Goal: Information Seeking & Learning: Learn about a topic

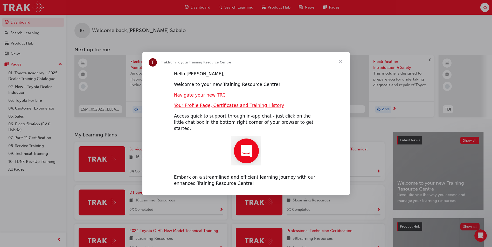
click at [340, 66] on span "Close" at bounding box center [340, 61] width 19 height 19
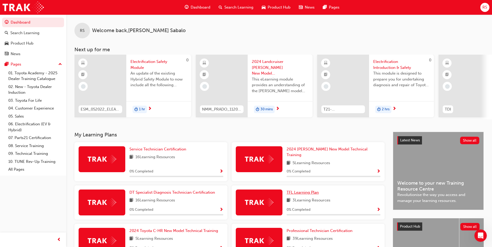
click at [305, 190] on span "TFL Learning Plan" at bounding box center [302, 192] width 32 height 5
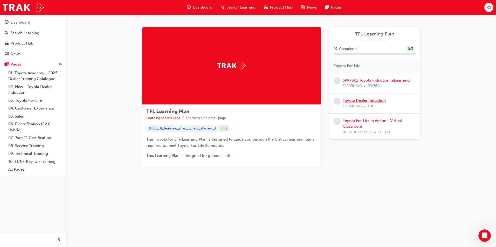
click at [369, 99] on link "Toyota Dealer Induction" at bounding box center [363, 100] width 43 height 5
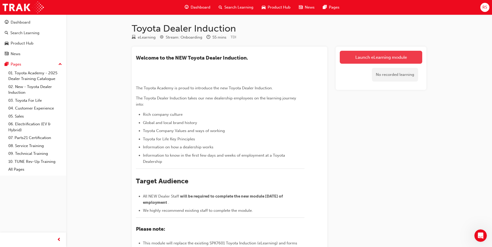
click at [400, 53] on link "Launch eLearning module" at bounding box center [381, 57] width 82 height 13
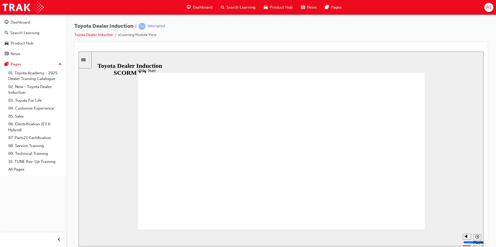
click at [89, 58] on icon "Sidebar Toggle" at bounding box center [85, 59] width 8 height 3
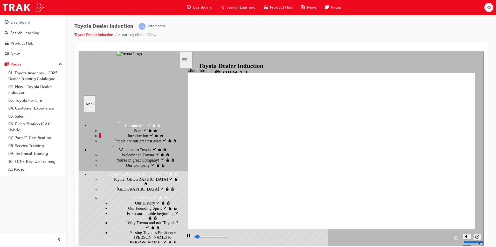
click at [109, 143] on div "People are our greatest asset People are our greatest asset" at bounding box center [139, 140] width 80 height 5
click at [110, 148] on span "Welcome to Toyota" at bounding box center [126, 145] width 32 height 5
click at [122, 157] on span "Welcome to Toyota" at bounding box center [138, 154] width 32 height 5
click at [119, 158] on span "You're in great Company!" at bounding box center [137, 159] width 43 height 5
click at [117, 168] on div "Our Company Our Company" at bounding box center [139, 164] width 80 height 5
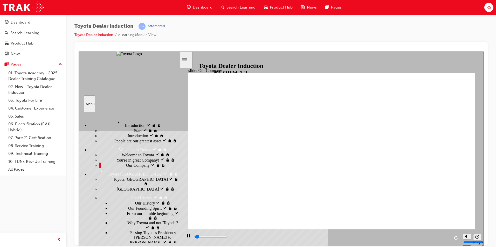
click at [119, 186] on div "Toyota [GEOGRAPHIC_DATA] Toyota Japan" at bounding box center [139, 181] width 80 height 10
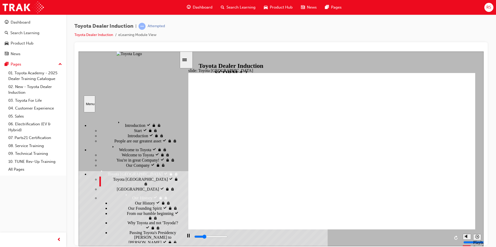
click at [119, 186] on div "[GEOGRAPHIC_DATA] [GEOGRAPHIC_DATA]" at bounding box center [139, 188] width 80 height 5
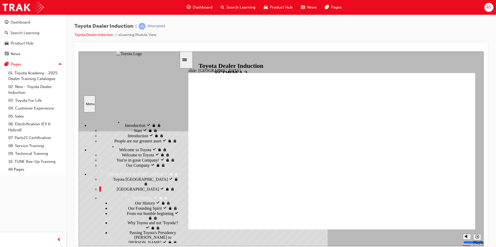
click at [117, 200] on div "Our History Our History" at bounding box center [144, 202] width 69 height 5
click at [128, 207] on span "Our Founding Spirit" at bounding box center [145, 208] width 34 height 5
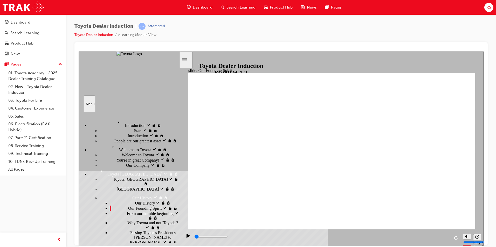
click at [127, 215] on span "From our humble beginning" at bounding box center [150, 213] width 47 height 5
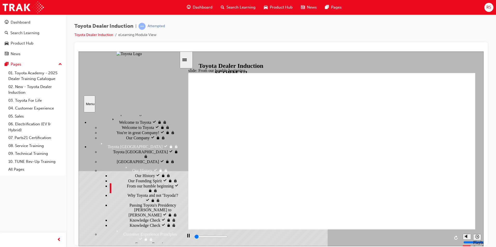
scroll to position [52, 0]
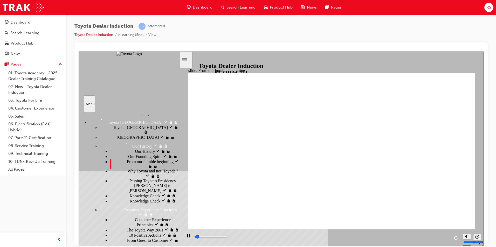
click at [132, 173] on span "Why Toyota and not 'Toyoda'?" at bounding box center [152, 171] width 51 height 5
click at [135, 193] on span "Passing Toyota's Presidency [PERSON_NAME] to [PERSON_NAME]" at bounding box center [154, 186] width 50 height 14
click at [131, 198] on div "Knowledge Check Knowledge Check" at bounding box center [144, 195] width 69 height 5
type input "2000"
radio input "true"
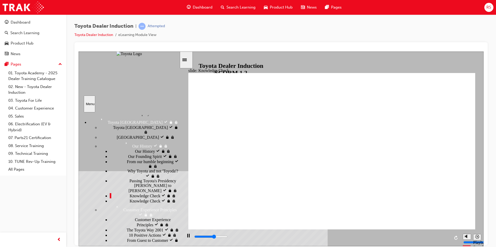
type input "1400"
radio input "true"
click at [149, 227] on div "The Toyota Way 2001 The Toyota Way 2001" at bounding box center [144, 229] width 69 height 5
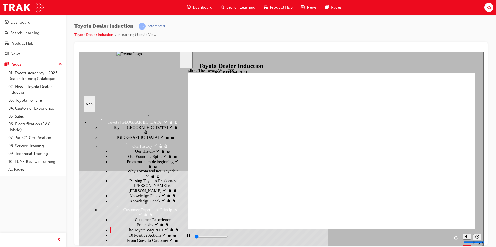
click at [146, 232] on div "10 Positive Actions 10 Positive Actions" at bounding box center [144, 234] width 69 height 5
click at [147, 238] on div "From Guest to Customer From Guest to Customer" at bounding box center [144, 243] width 69 height 10
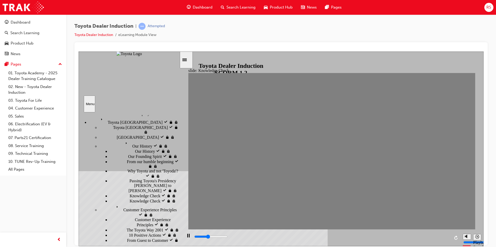
type input "2000"
radio input "true"
type input "1400"
radio input "true"
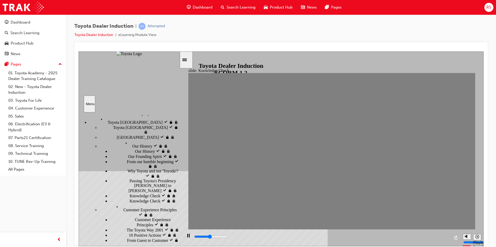
type input "1900"
radio input "true"
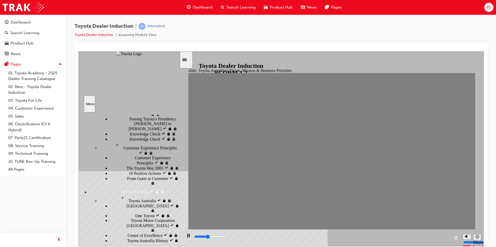
scroll to position [130, 0]
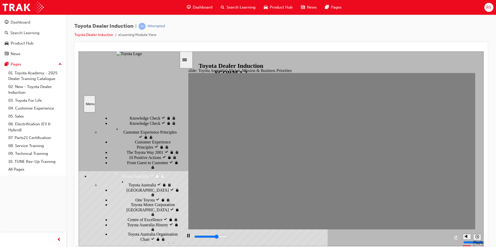
drag, startPoint x: 142, startPoint y: 196, endPoint x: 142, endPoint y: 199, distance: 3.1
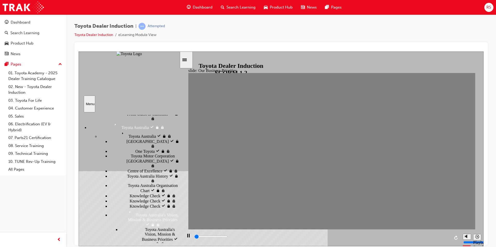
scroll to position [181, 0]
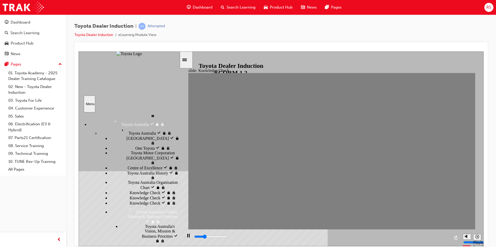
type input "2200"
type input "Happiness"
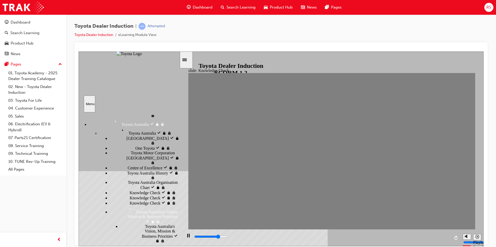
type input "3700"
type input "Happiness"
type input "4300"
type input "Happiness"
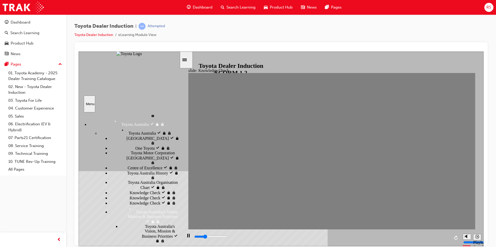
type input "1500"
type input "moved"
type input "1500"
type input "moved"
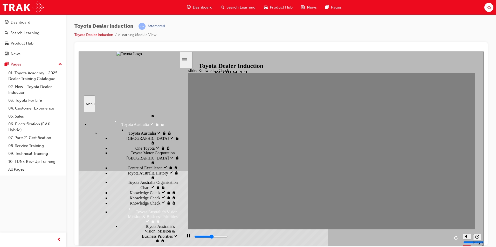
type input "2600"
type input "moved"
type input "3300"
type input "moved"
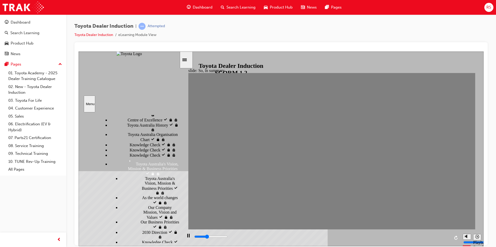
scroll to position [233, 0]
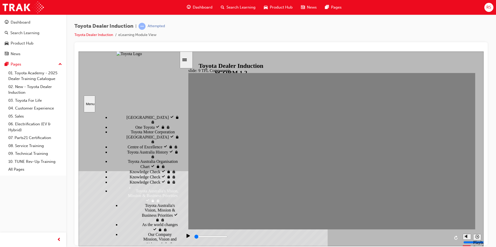
scroll to position [207, 0]
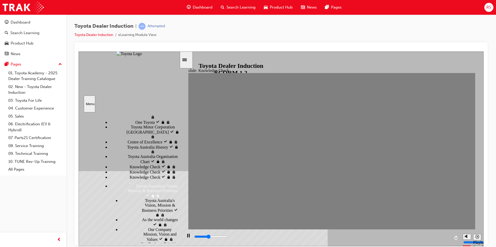
type input "2200"
radio input "true"
drag, startPoint x: 457, startPoint y: 83, endPoint x: 458, endPoint y: 78, distance: 4.6
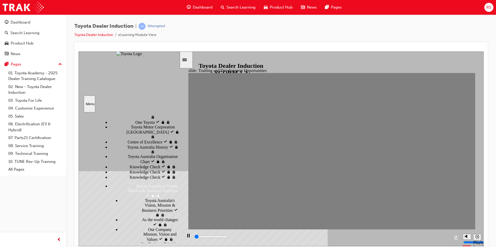
type input "1600"
radio input "true"
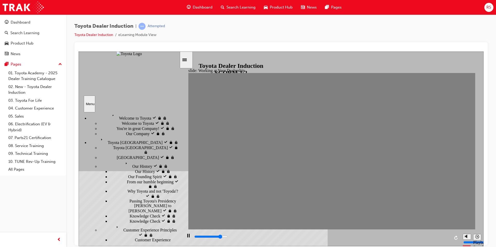
scroll to position [26, 0]
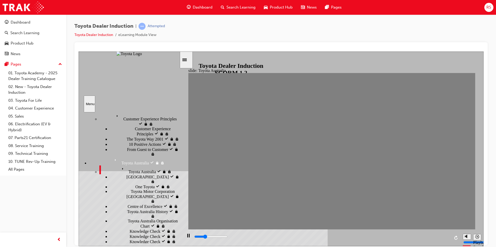
scroll to position [145, 0]
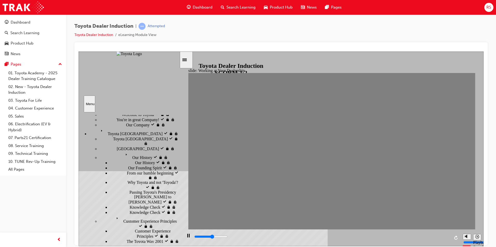
scroll to position [0, 0]
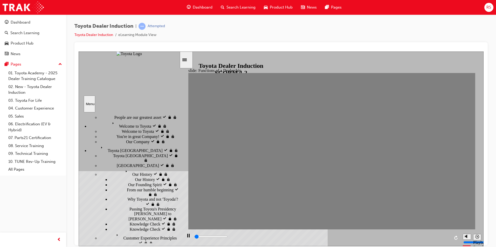
scroll to position [52, 0]
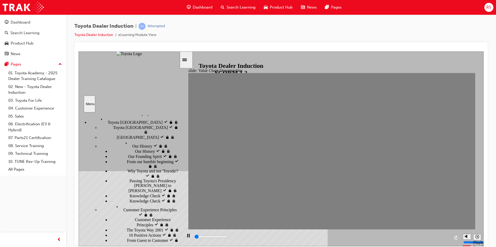
type input "100"
